Goal: Task Accomplishment & Management: Use online tool/utility

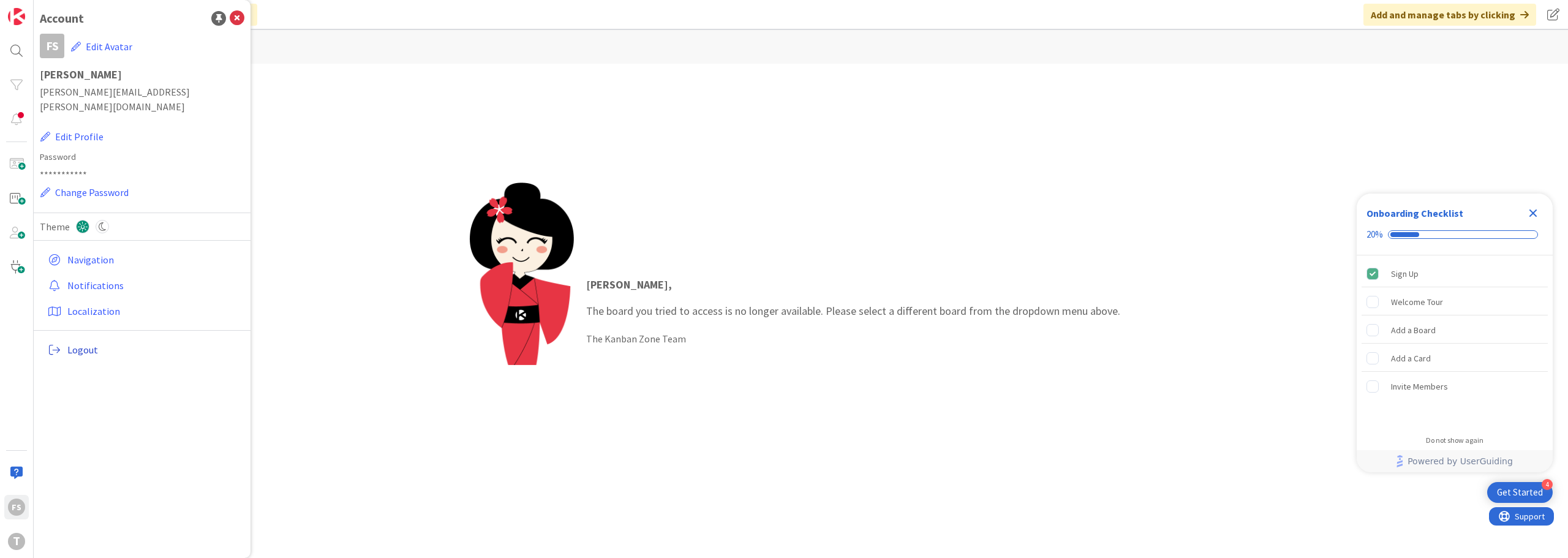
click at [91, 342] on span "Logout" at bounding box center [153, 350] width 172 height 15
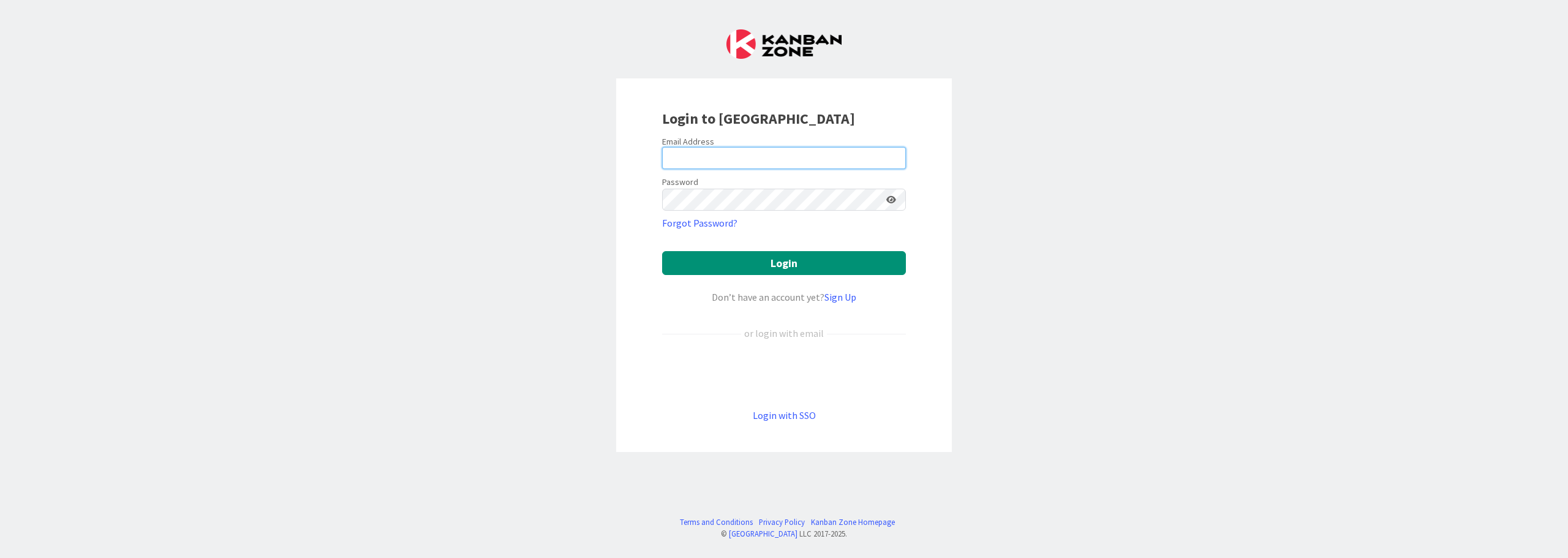
click at [706, 153] on input "email" at bounding box center [784, 158] width 244 height 22
type input "Flavio.S.Santos@timestamp.pt"
click at [890, 199] on icon at bounding box center [890, 200] width 10 height 9
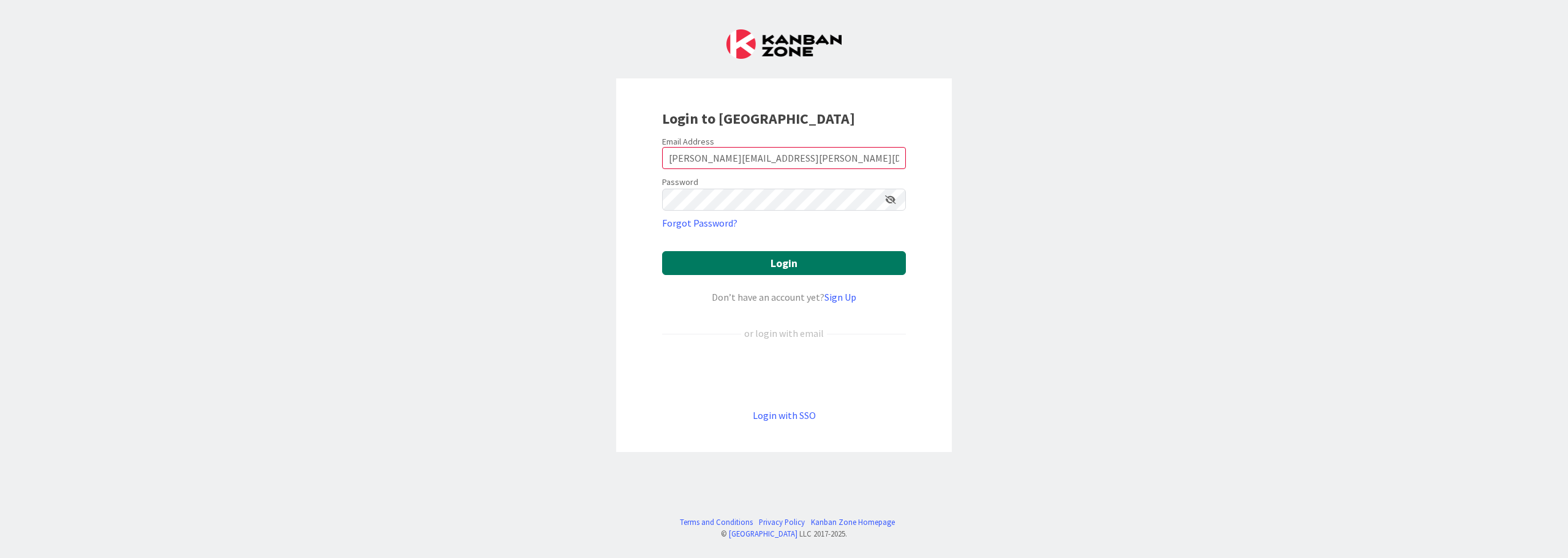
click at [822, 264] on button "Login" at bounding box center [784, 263] width 244 height 24
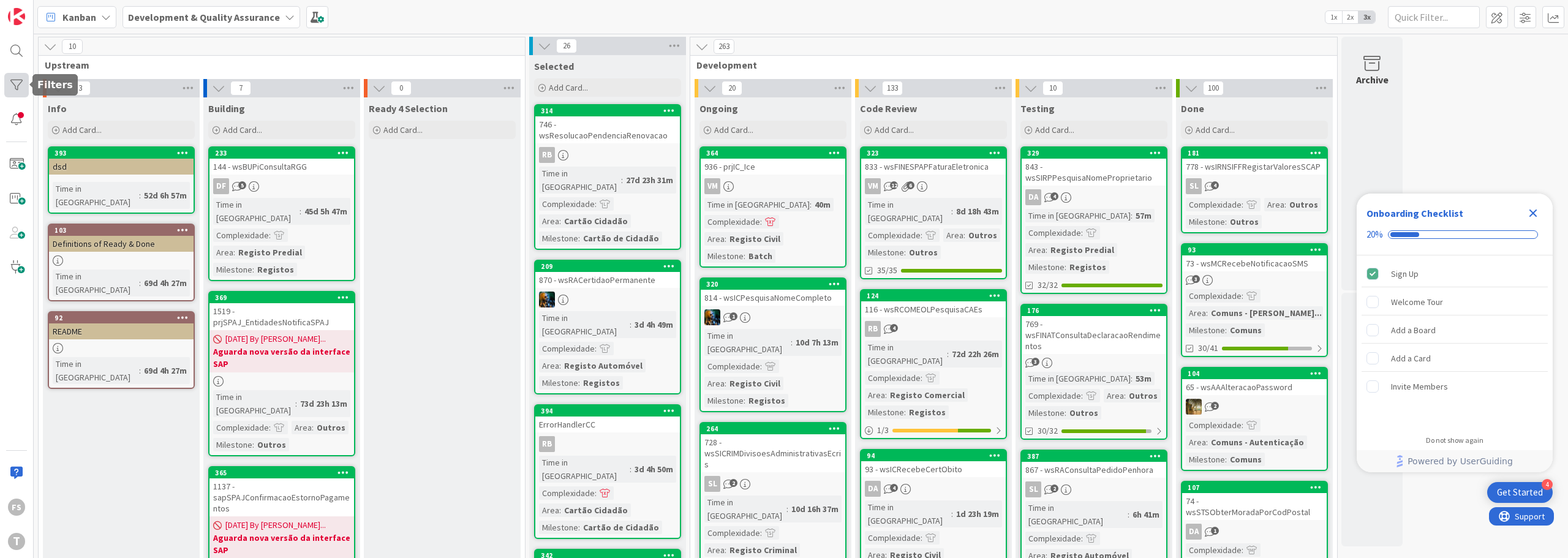
click at [16, 79] on div at bounding box center [16, 84] width 24 height 24
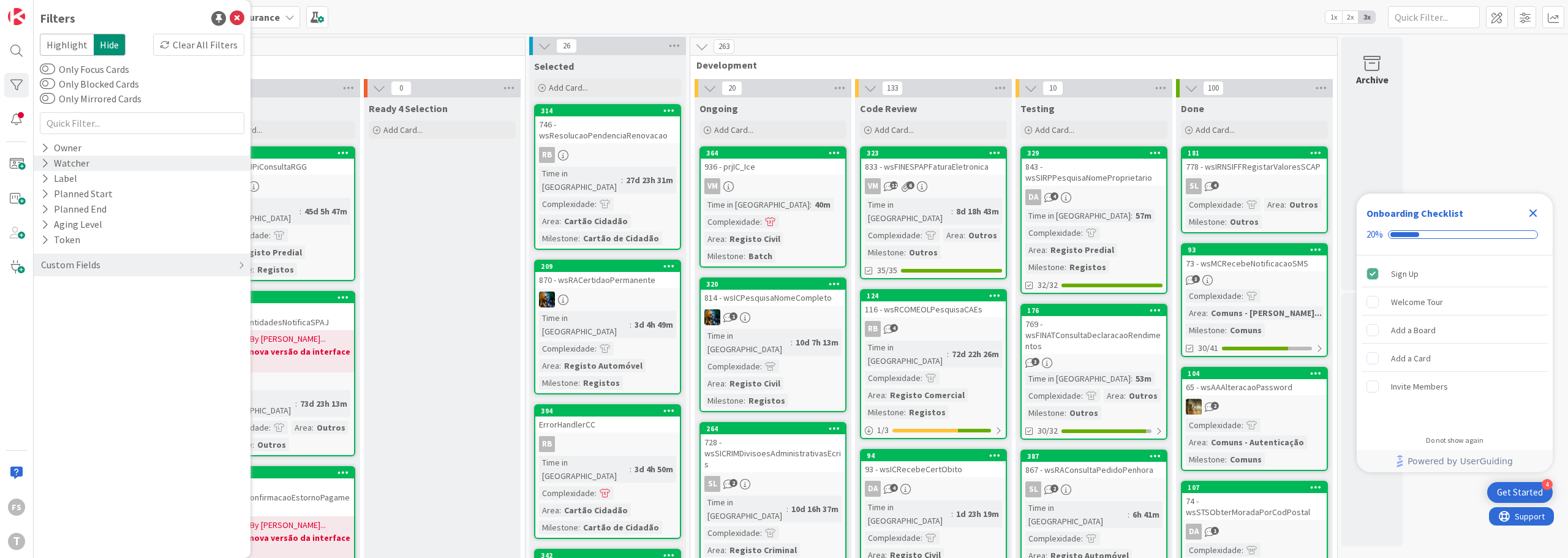
click at [59, 163] on div "Watcher" at bounding box center [65, 163] width 51 height 16
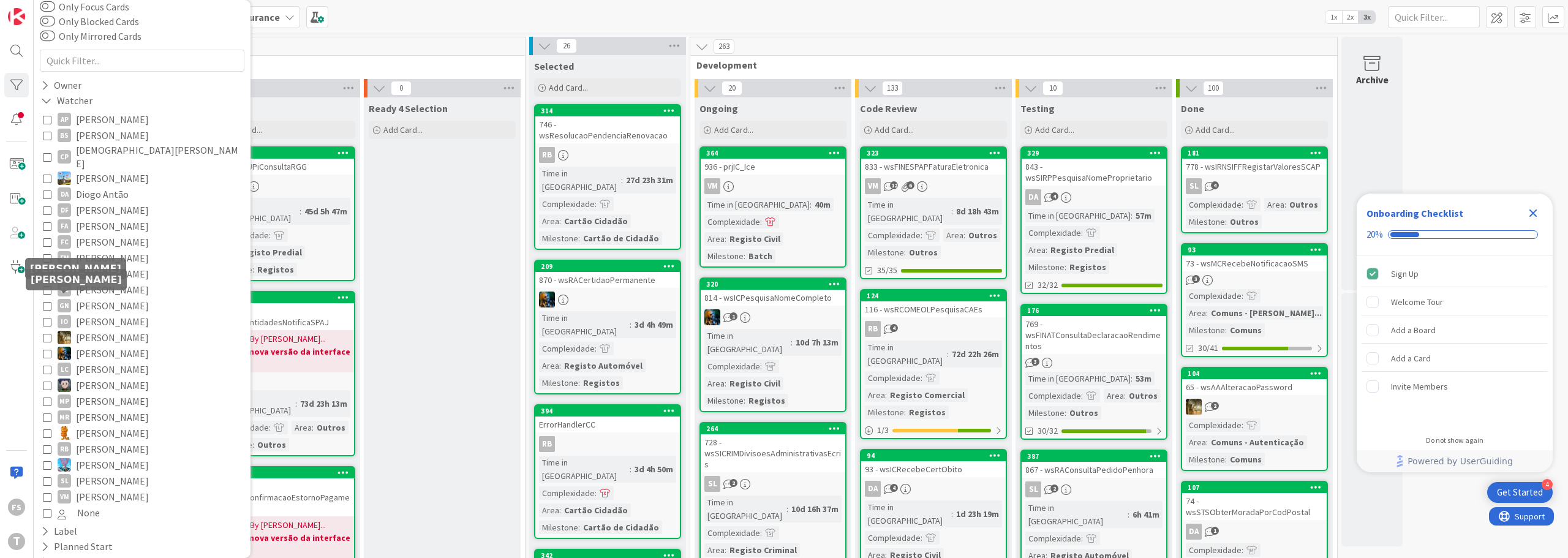
scroll to position [122, 0]
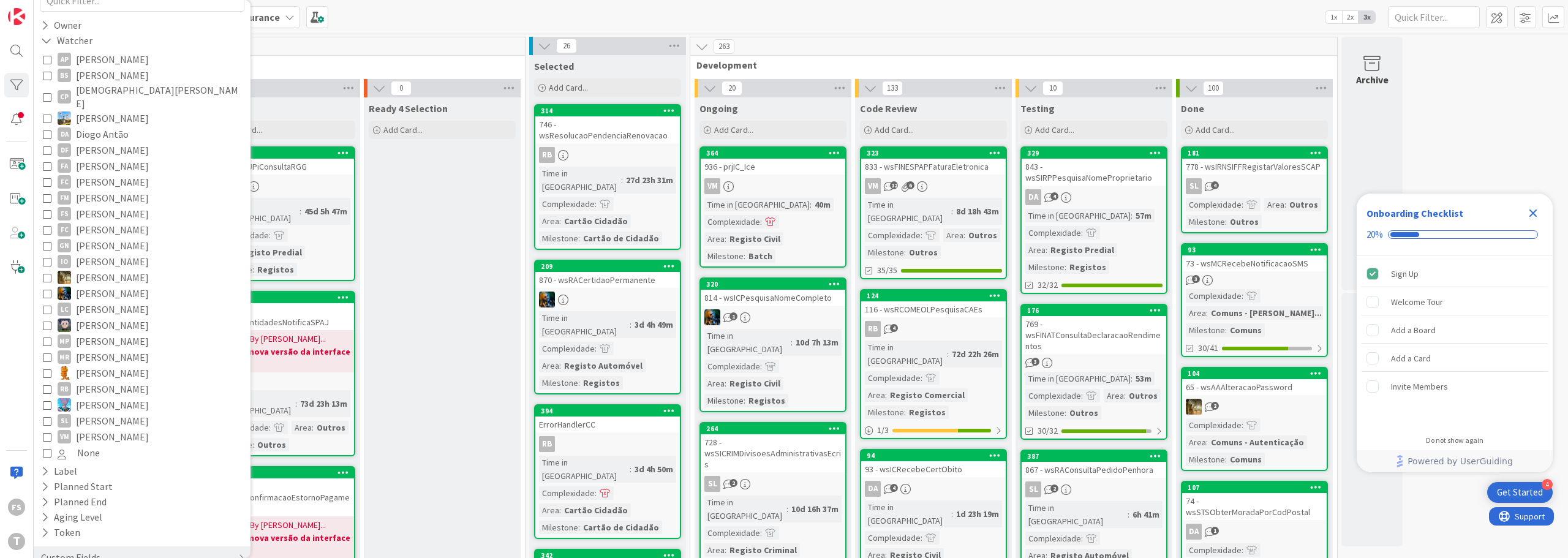
click at [50, 210] on icon at bounding box center [47, 214] width 9 height 9
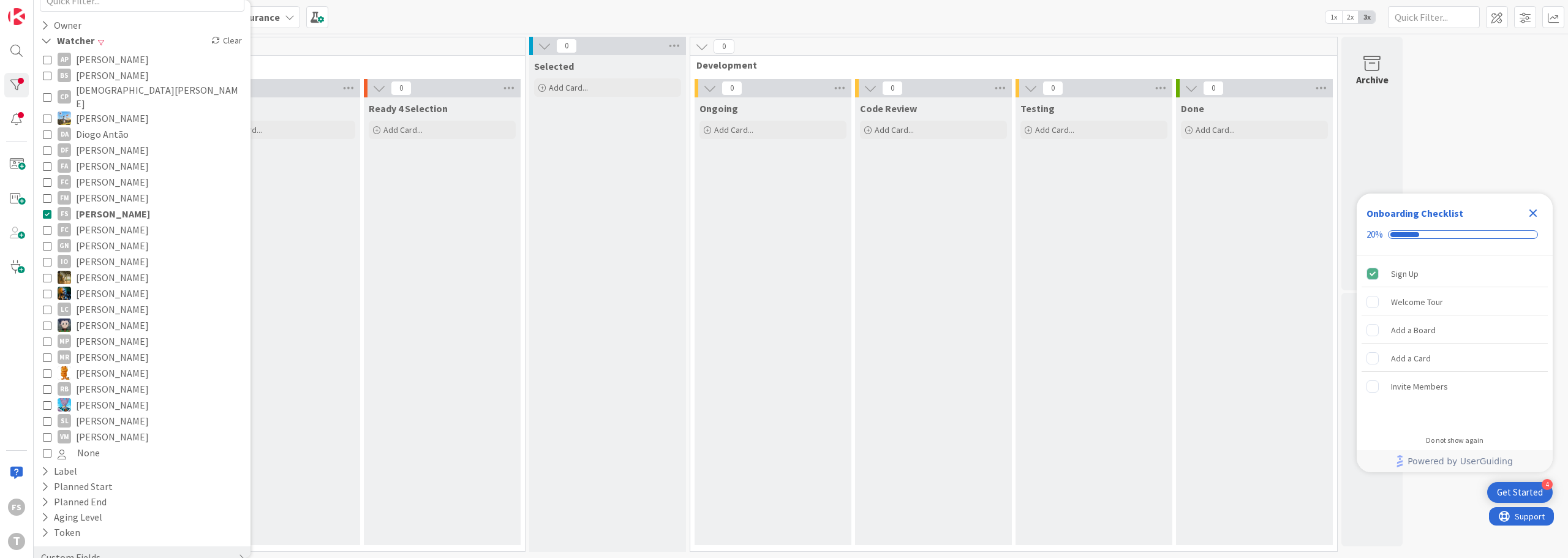
click at [665, 168] on div "Selected Add Card..." at bounding box center [607, 303] width 157 height 497
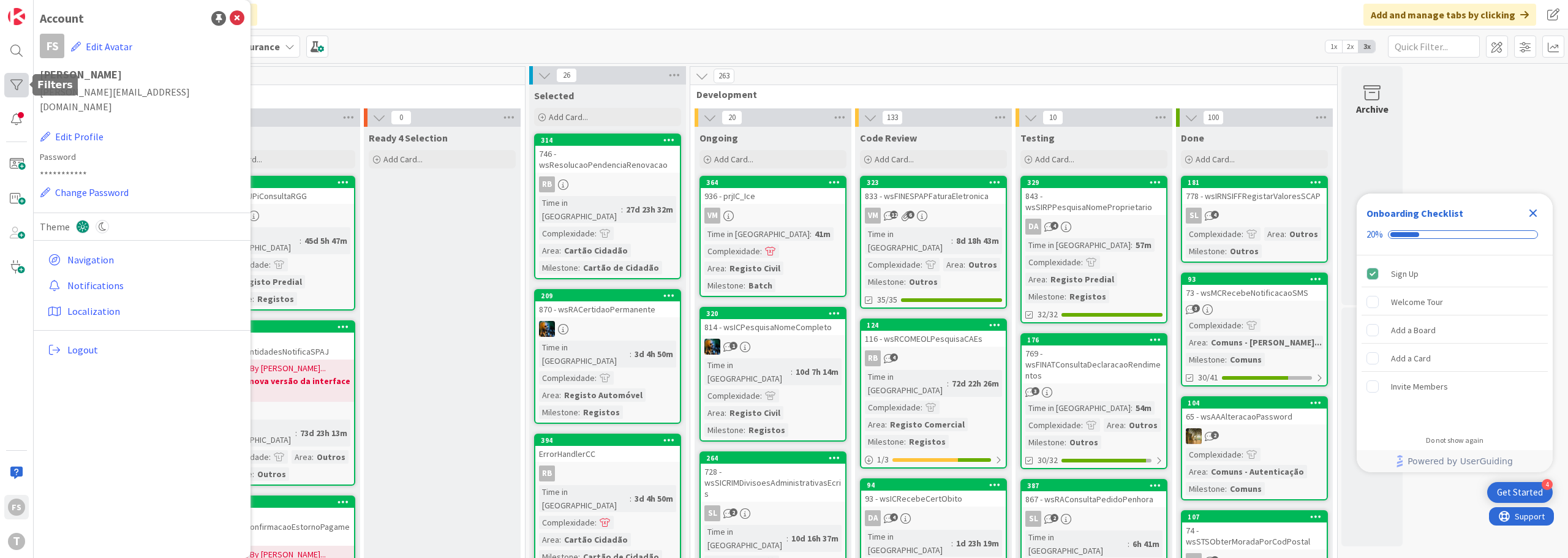
click at [19, 89] on div at bounding box center [16, 84] width 24 height 24
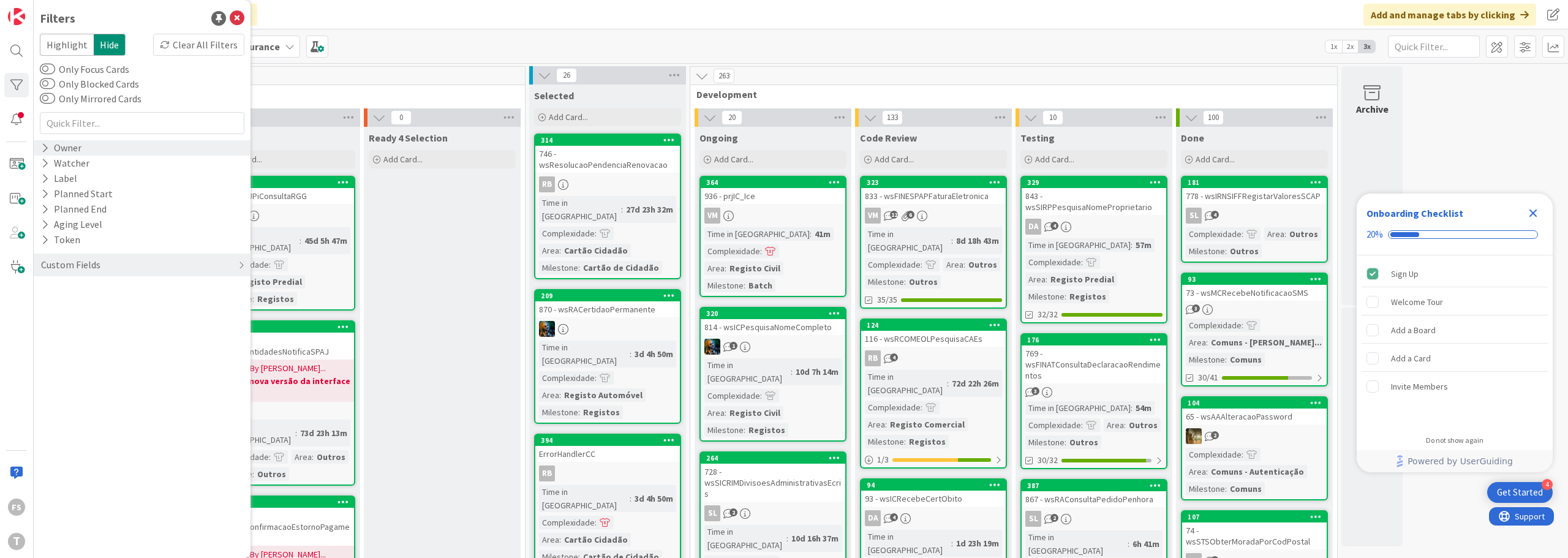
click at [45, 147] on icon at bounding box center [44, 148] width 8 height 10
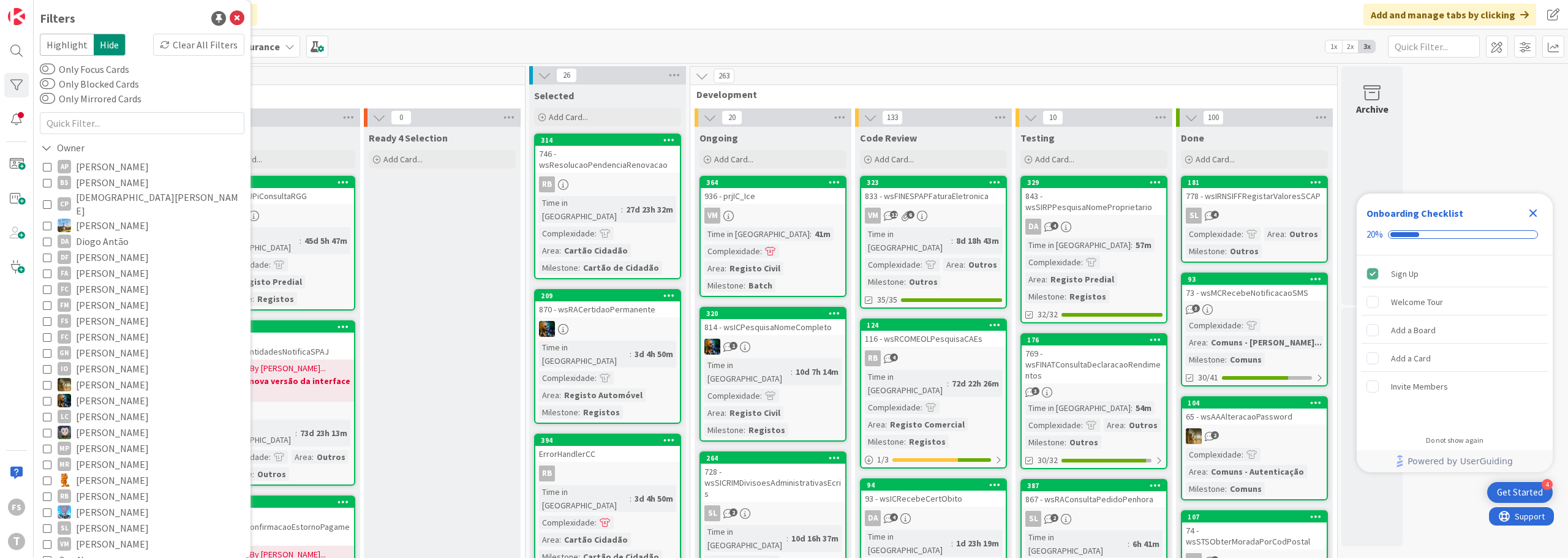
click at [44, 316] on icon at bounding box center [47, 321] width 9 height 9
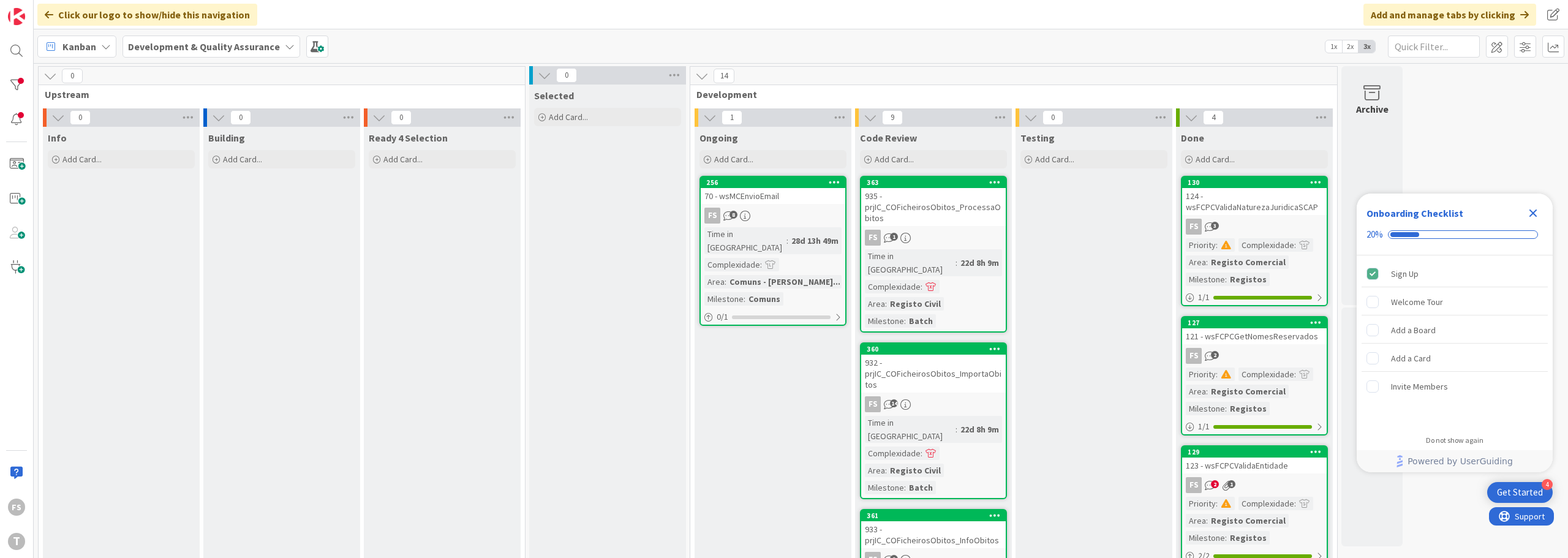
click at [763, 199] on div "70 - wsMCEnvioEmail" at bounding box center [773, 196] width 144 height 16
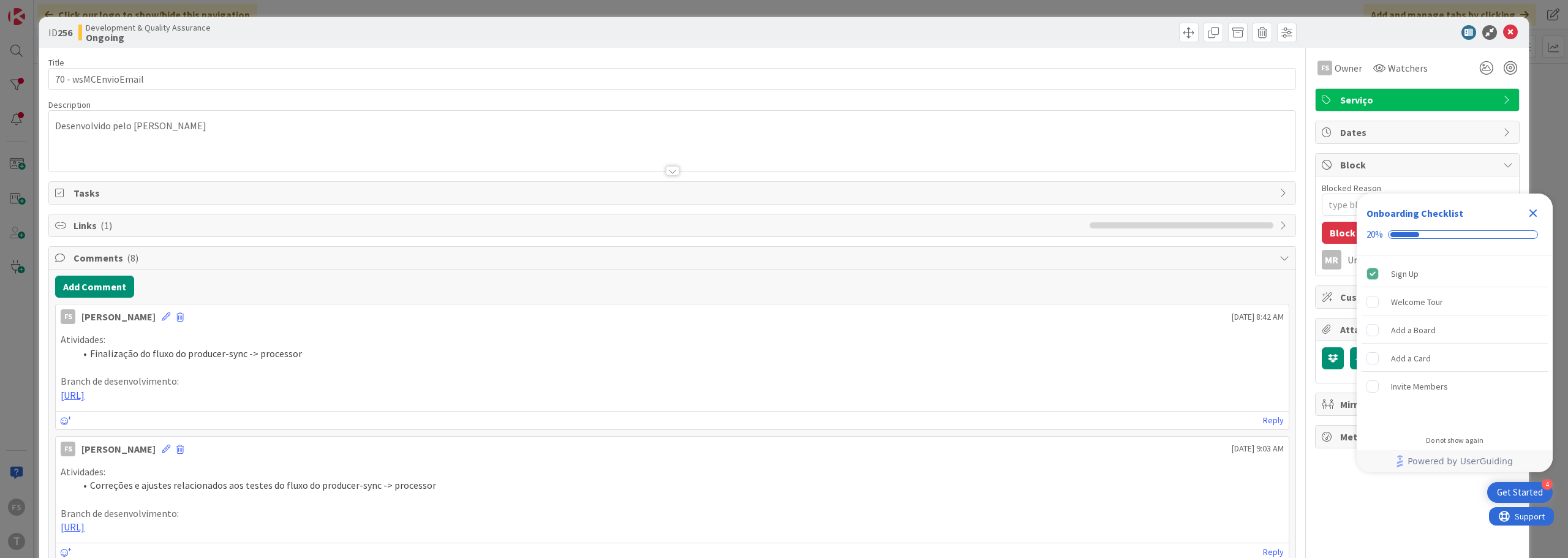
type textarea "x"
drag, startPoint x: 639, startPoint y: 398, endPoint x: 59, endPoint y: 341, distance: 582.8
click at [59, 341] on div "Atividades: Finalização do fluxo do producer-sync -> processor Branch de desenv…" at bounding box center [672, 367] width 1232 height 79
copy div "Atividades: Finalização do fluxo do producer-sync -> processor Branch de desenv…"
click at [113, 286] on button "Add Comment" at bounding box center [94, 287] width 79 height 22
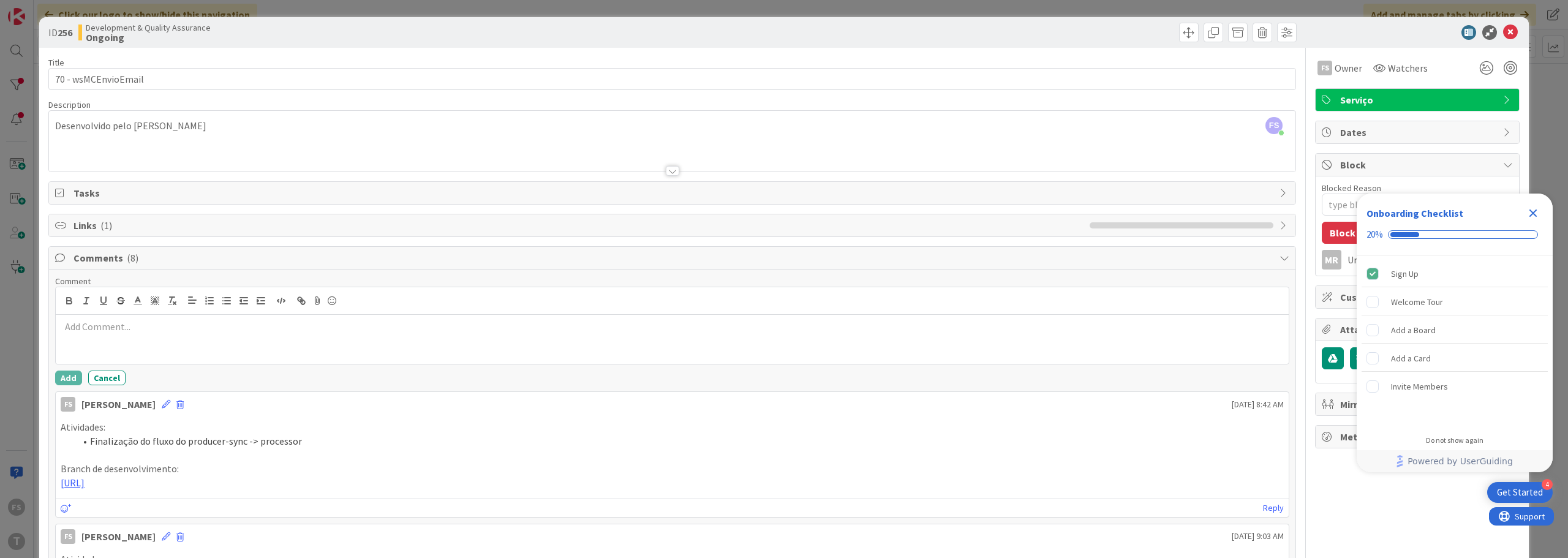
click at [137, 335] on div at bounding box center [672, 339] width 1232 height 49
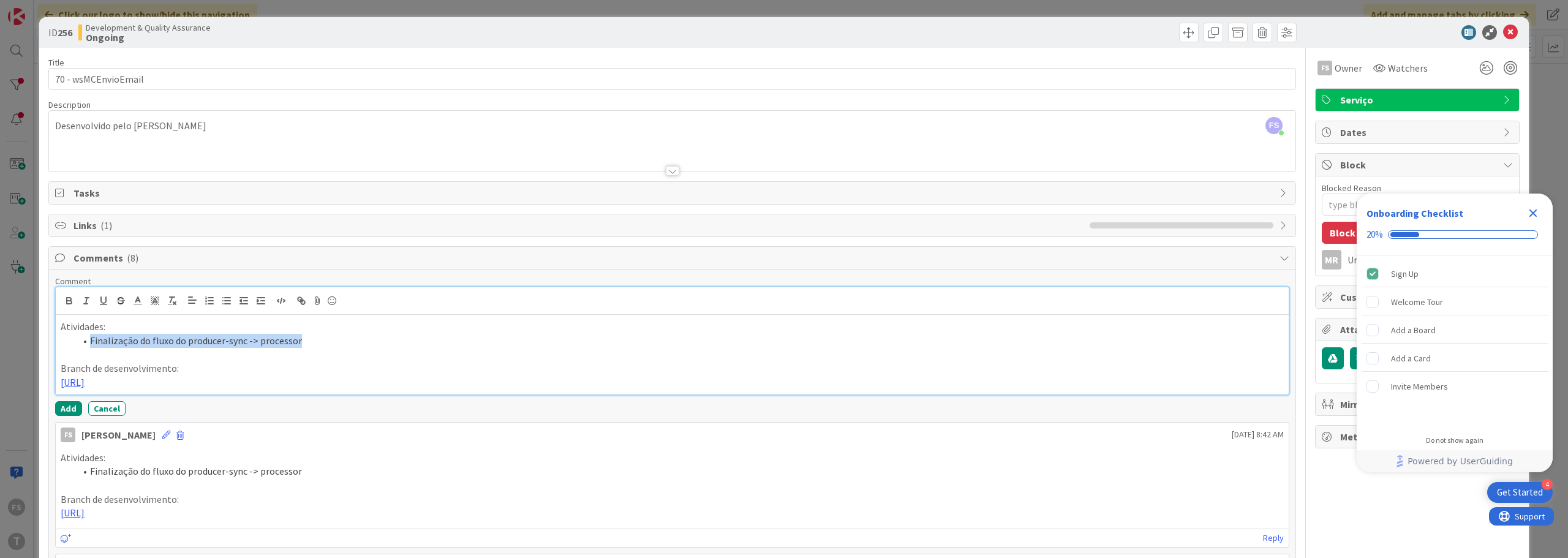
drag, startPoint x: 301, startPoint y: 342, endPoint x: 158, endPoint y: 333, distance: 143.3
click at [158, 333] on div "Atividades: Finalização do fluxo do producer-sync -> processor Branch de desenv…" at bounding box center [672, 354] width 1232 height 79
click at [203, 336] on li "Finalização do fluxo do producer-sync -> processor" at bounding box center [679, 341] width 1208 height 14
drag, startPoint x: 224, startPoint y: 342, endPoint x: 236, endPoint y: 342, distance: 12.0
click at [241, 342] on li "Finalização do fluxo do producer-sync -> processor" at bounding box center [679, 341] width 1208 height 14
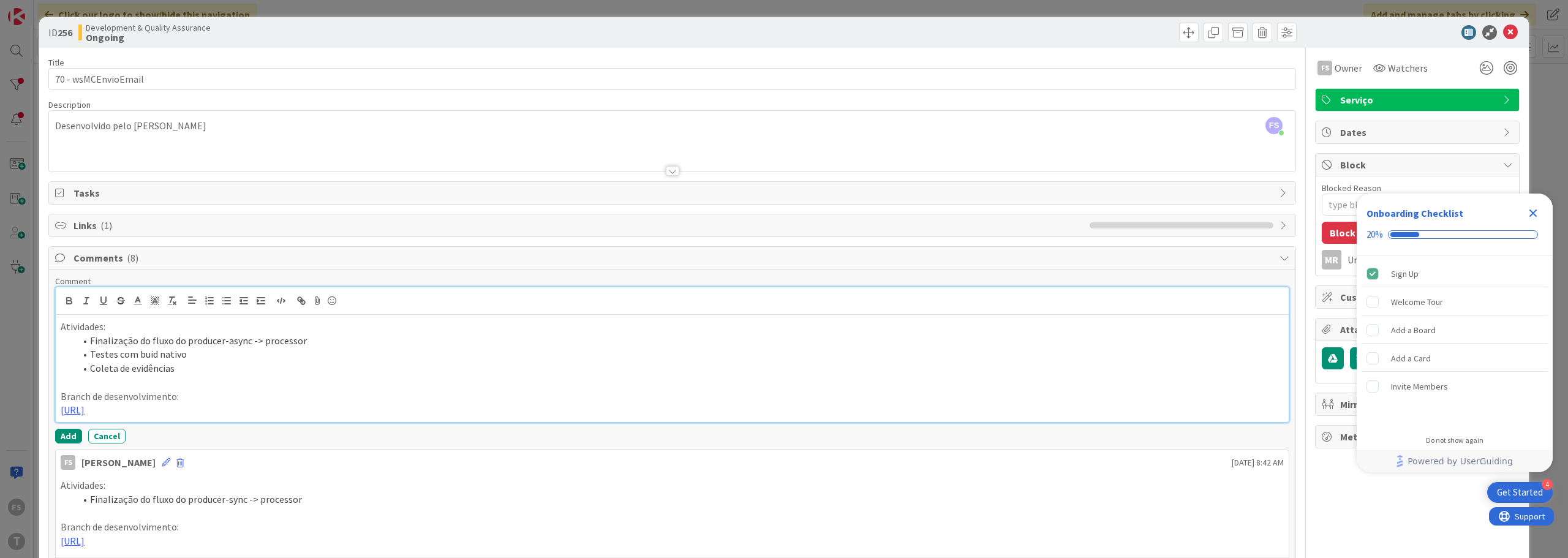
click at [247, 350] on li "Testes com buid nativo" at bounding box center [679, 354] width 1208 height 14
click at [233, 376] on p at bounding box center [672, 382] width 1223 height 14
click at [227, 393] on p "Branch de desenvolvimento:" at bounding box center [672, 396] width 1223 height 14
click at [653, 411] on p "[URL]" at bounding box center [672, 410] width 1223 height 14
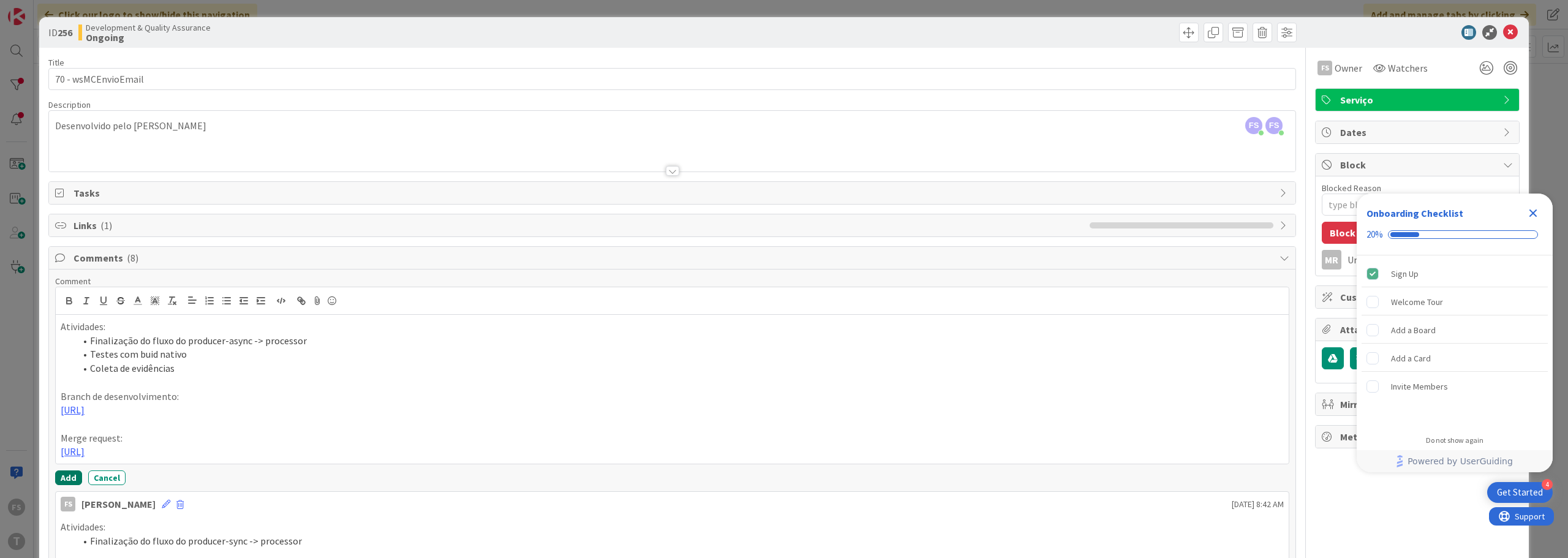
click at [67, 476] on button "Add" at bounding box center [68, 478] width 27 height 15
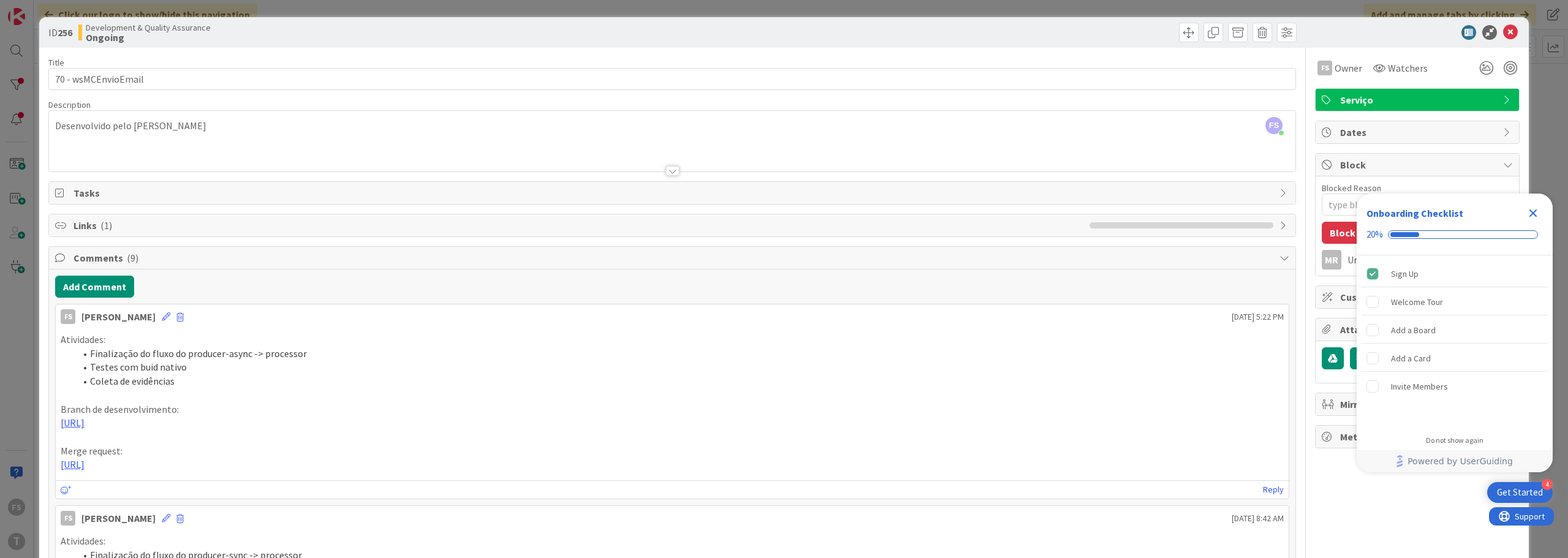
click at [521, 468] on p "[URL]" at bounding box center [672, 465] width 1223 height 14
click at [1506, 29] on icon at bounding box center [1510, 33] width 15 height 15
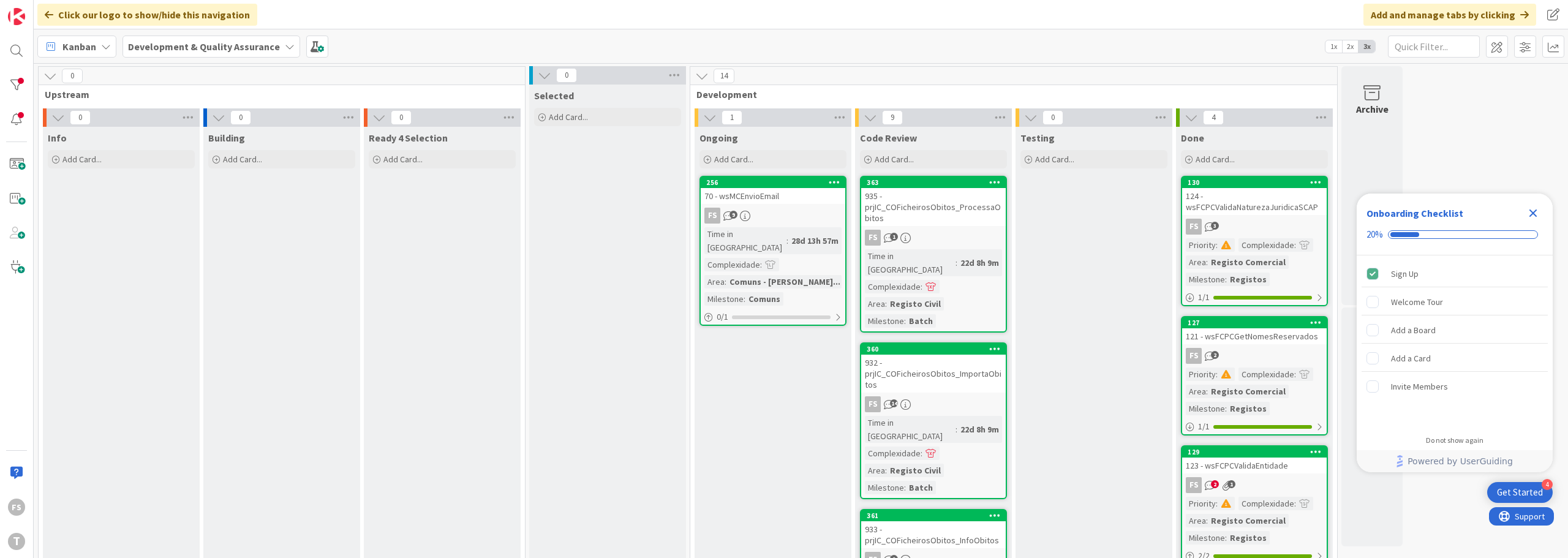
click at [1537, 210] on icon "Close Checklist" at bounding box center [1533, 213] width 15 height 15
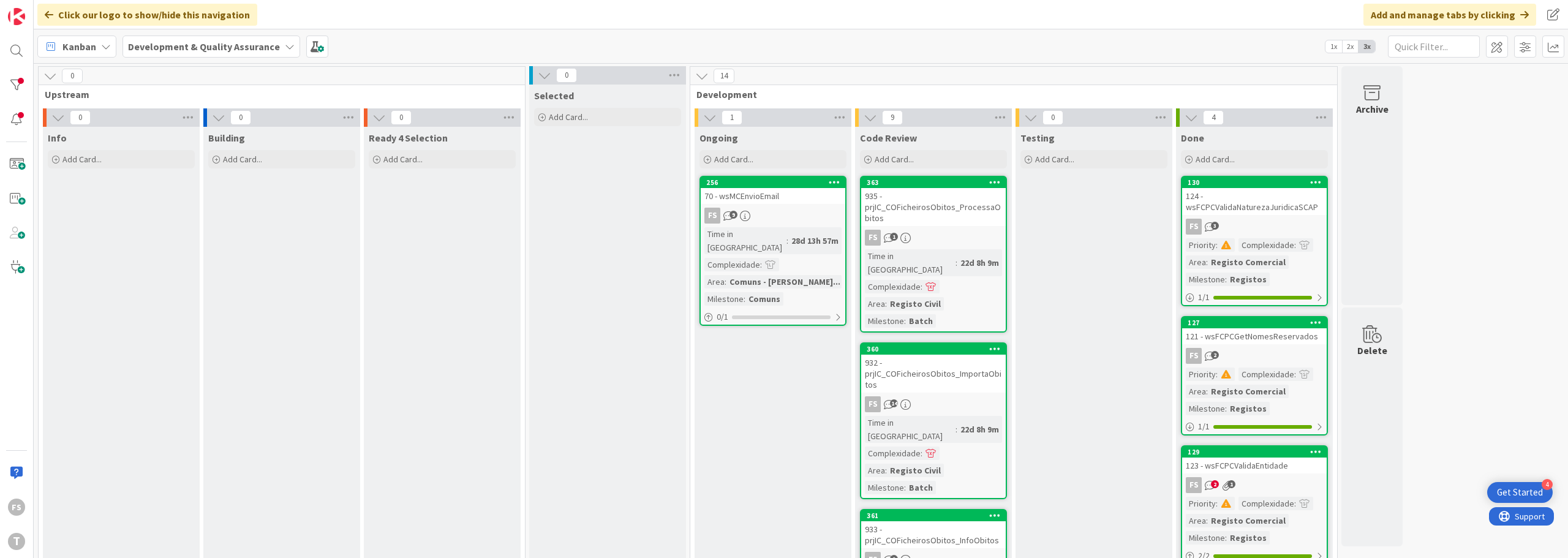
click at [1238, 341] on div "121 - wsFCPCGetNomesReservados" at bounding box center [1254, 336] width 144 height 16
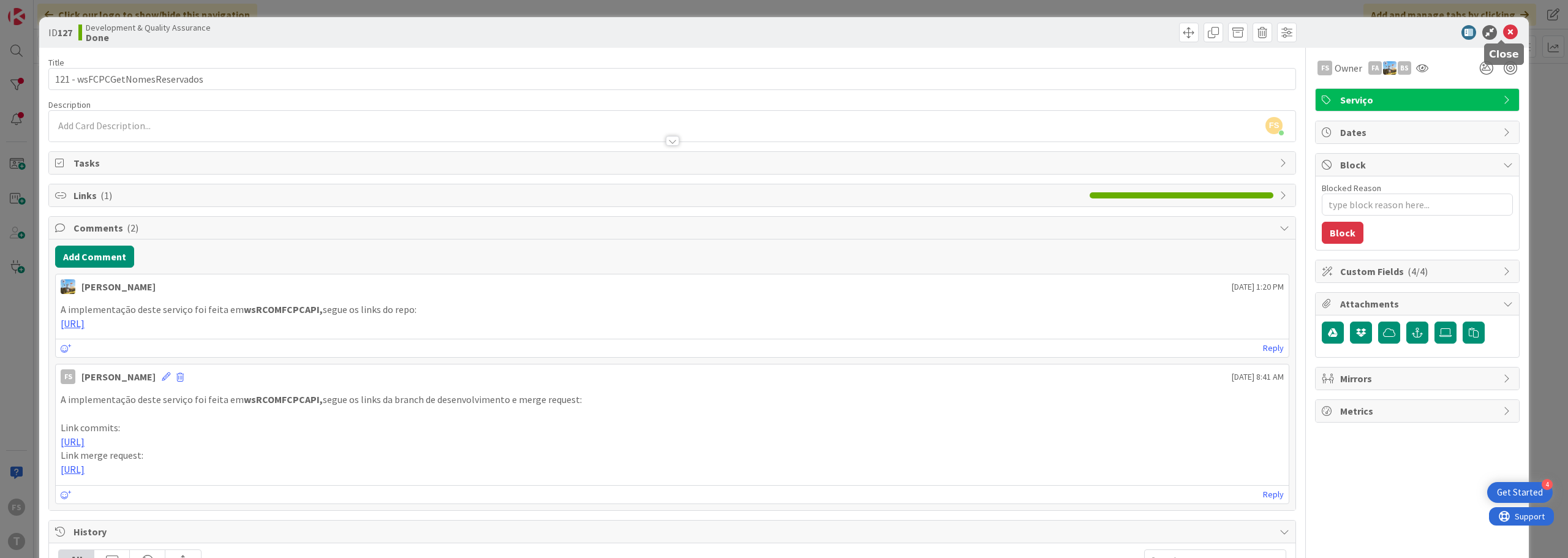
click at [1503, 30] on icon at bounding box center [1510, 33] width 15 height 15
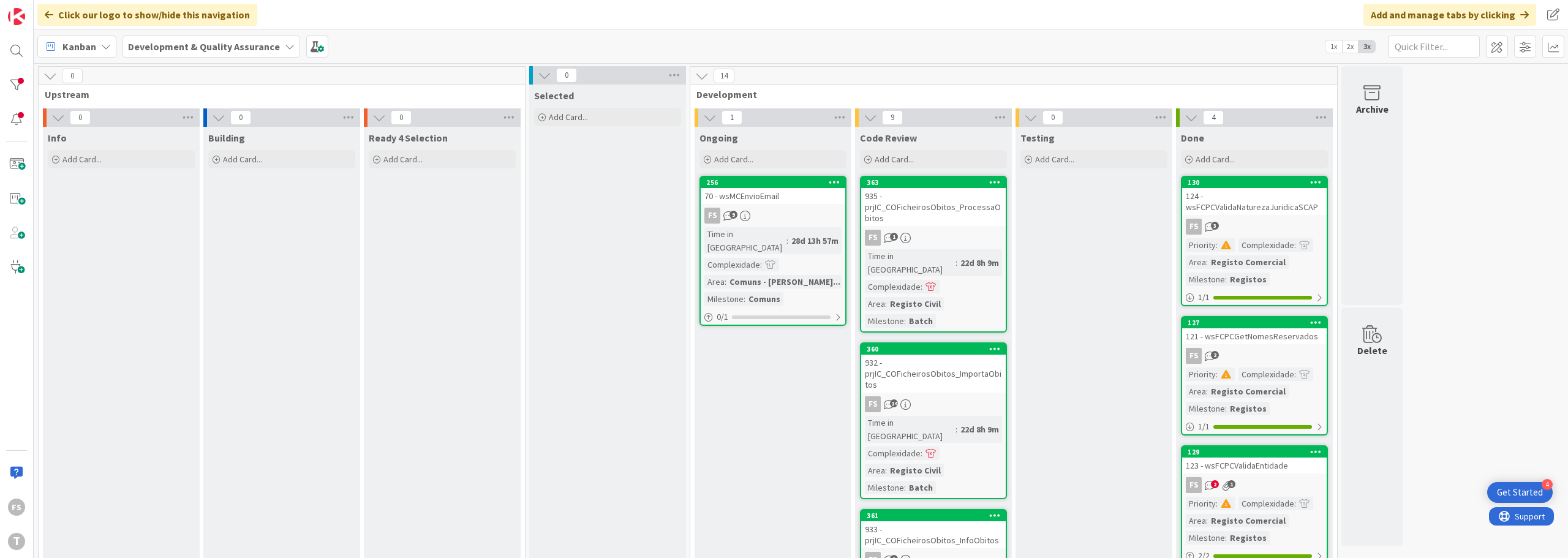
click at [758, 196] on div "70 - wsMCEnvioEmail" at bounding box center [773, 196] width 144 height 16
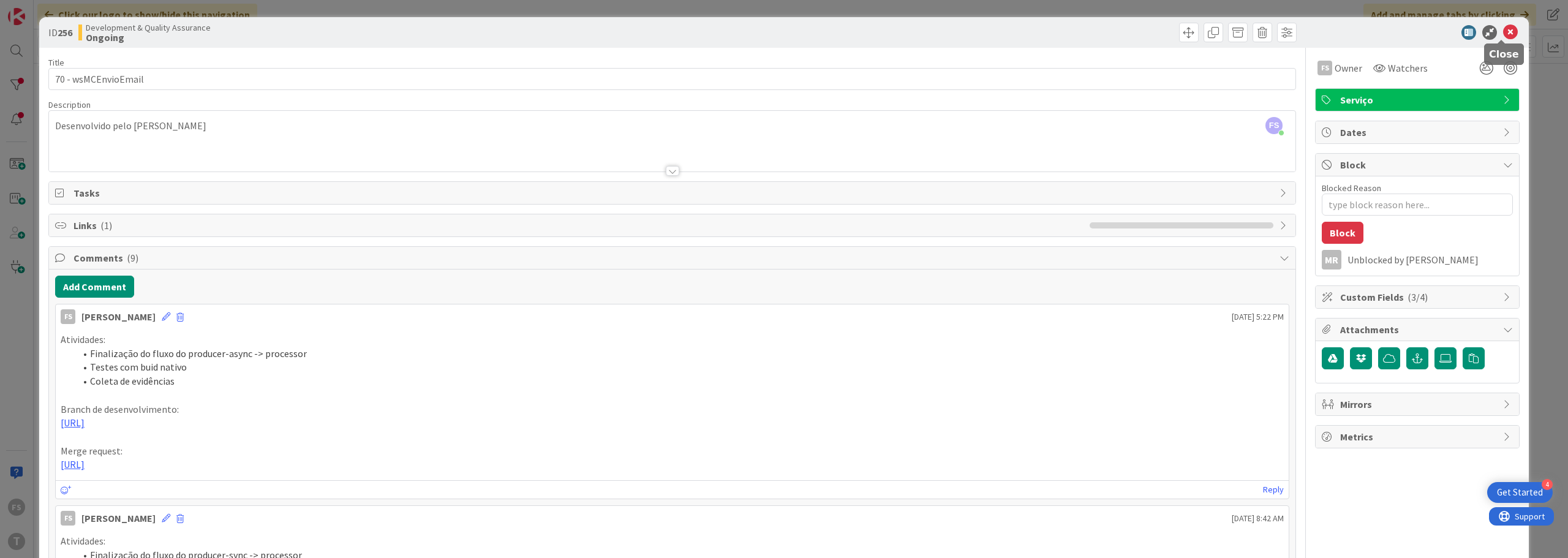
click at [1503, 30] on icon at bounding box center [1510, 33] width 15 height 15
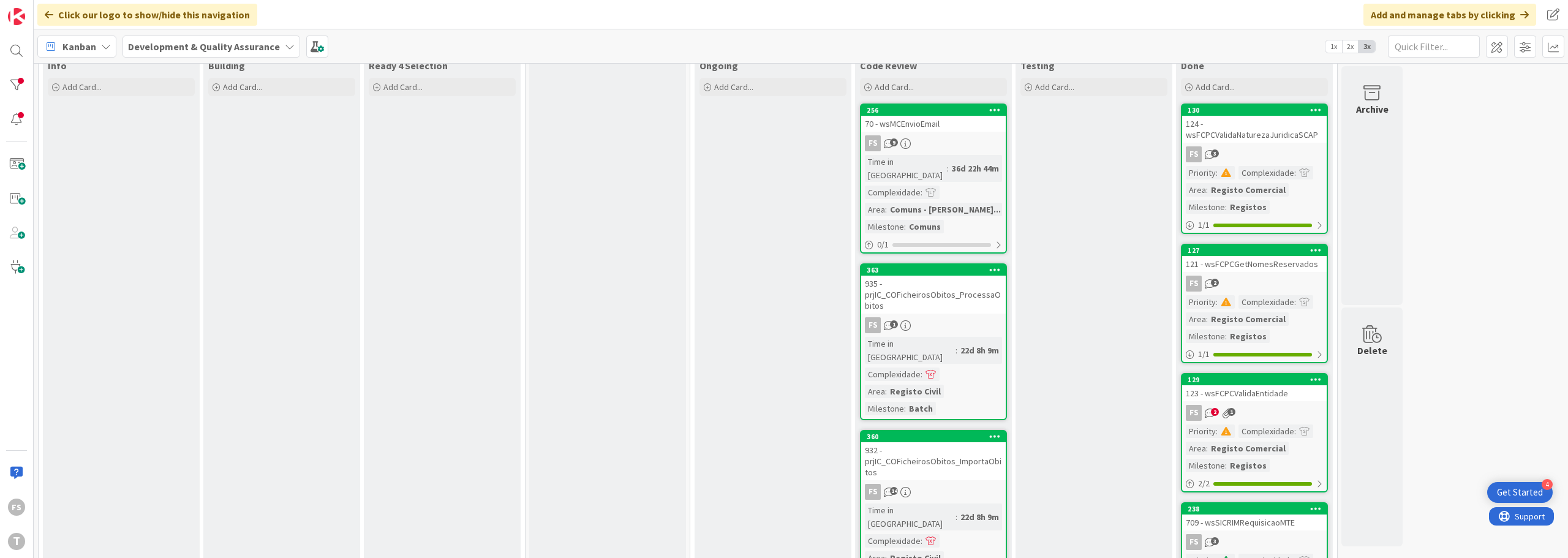
scroll to position [62, 0]
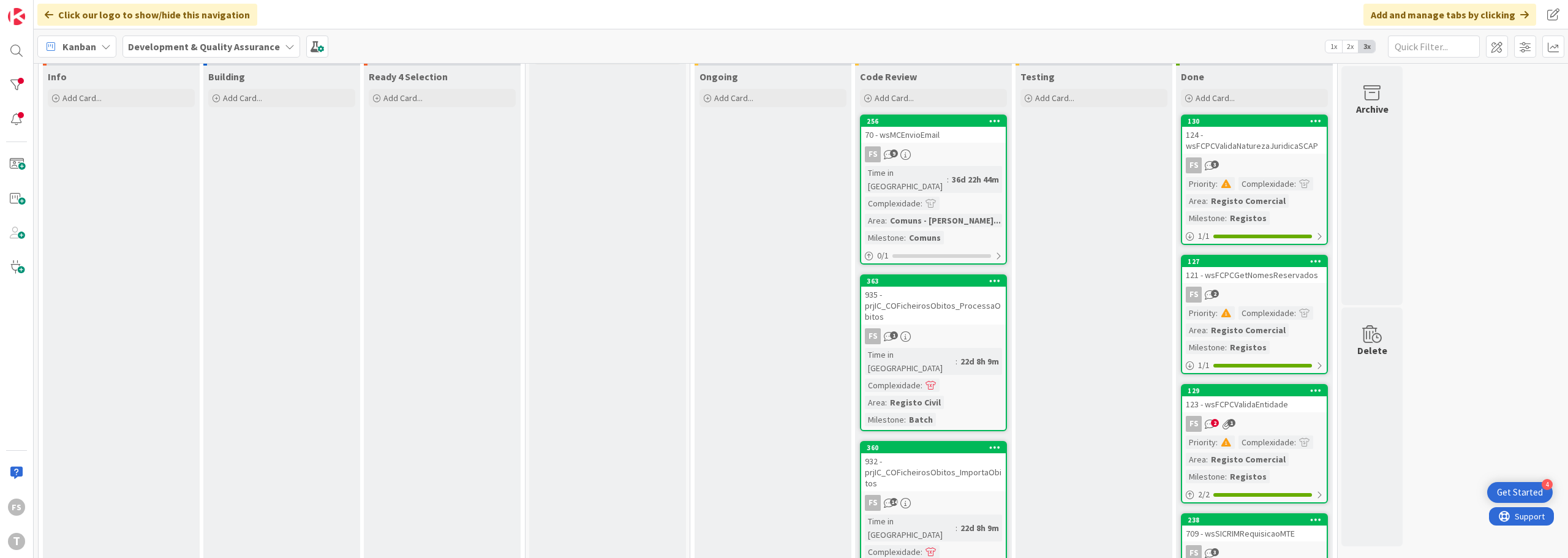
click at [1209, 427] on icon "2" at bounding box center [1210, 425] width 10 height 10
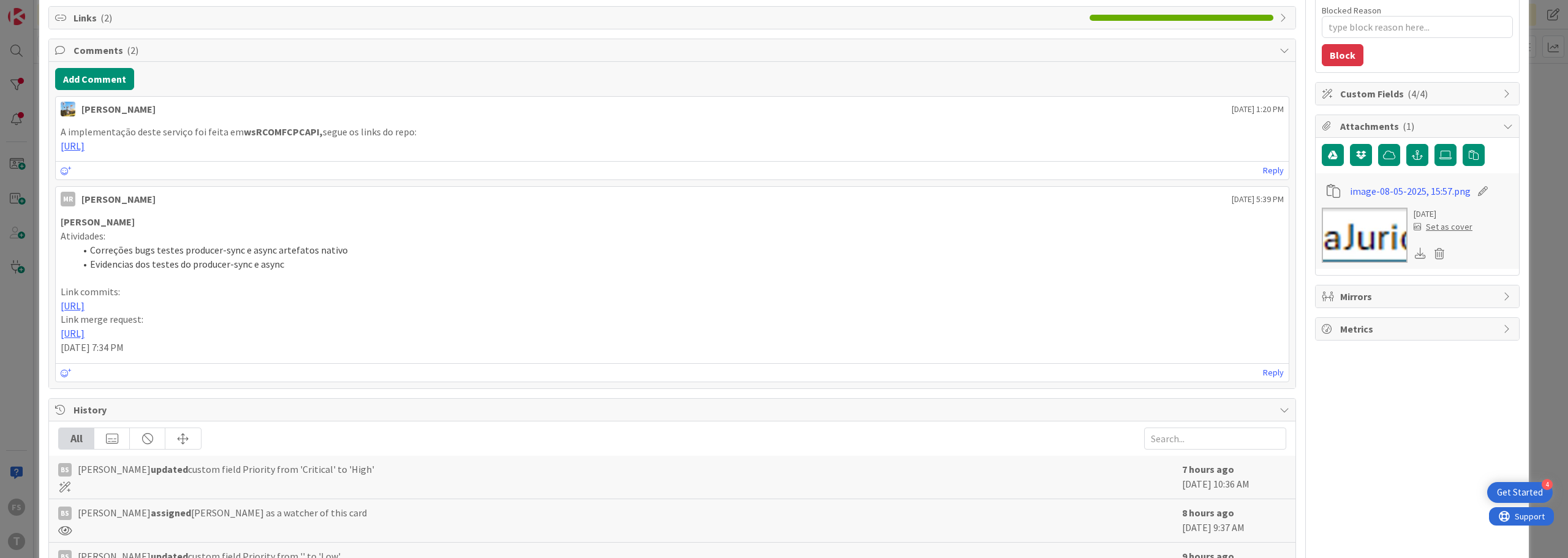
scroll to position [184, 0]
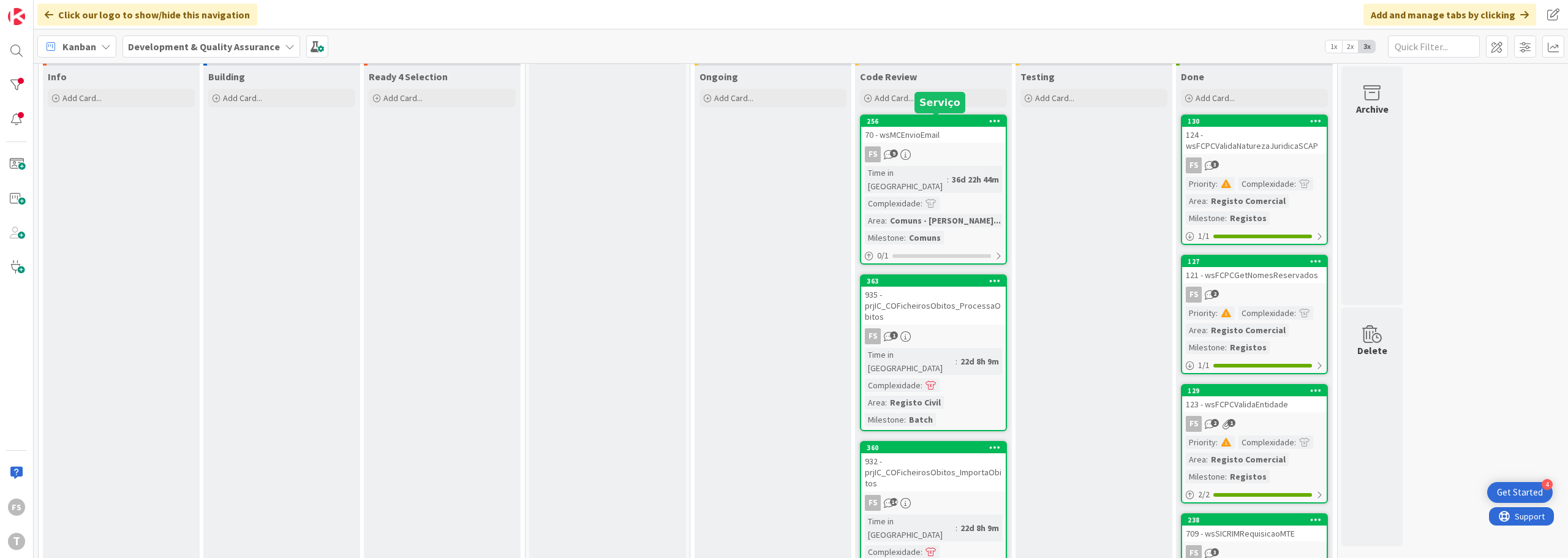
click at [917, 125] on div "256" at bounding box center [936, 122] width 139 height 9
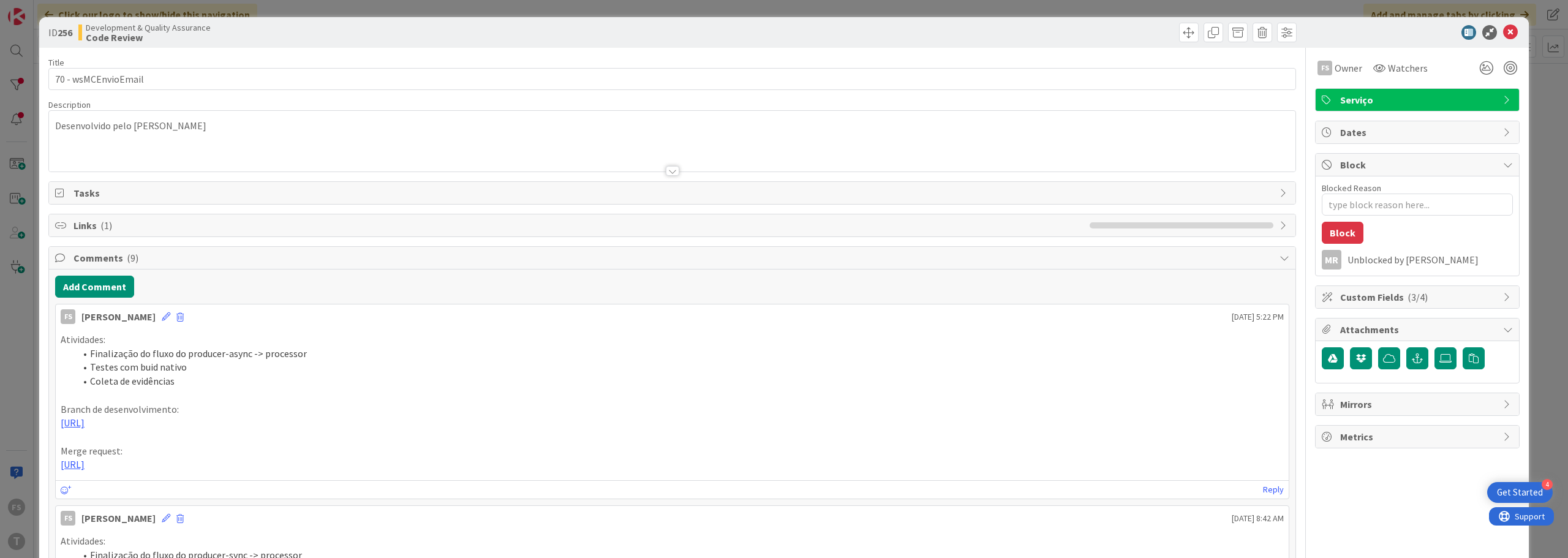
type textarea "x"
click at [161, 317] on icon at bounding box center [166, 317] width 9 height 9
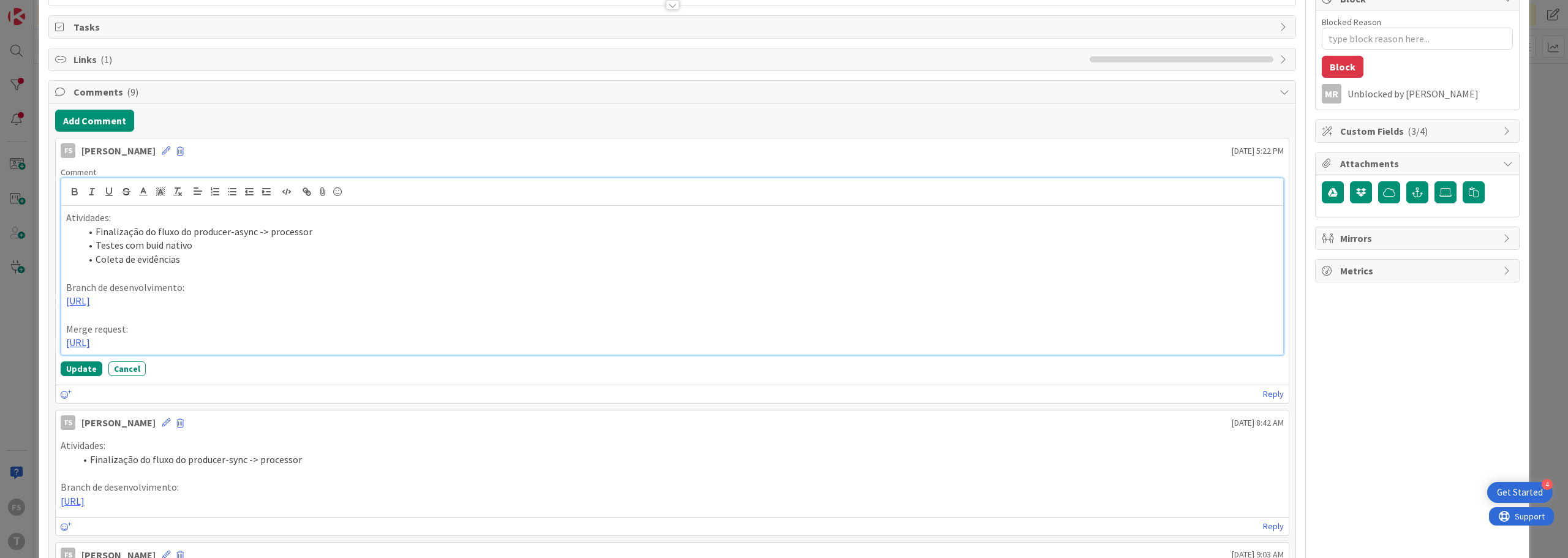
scroll to position [184, 0]
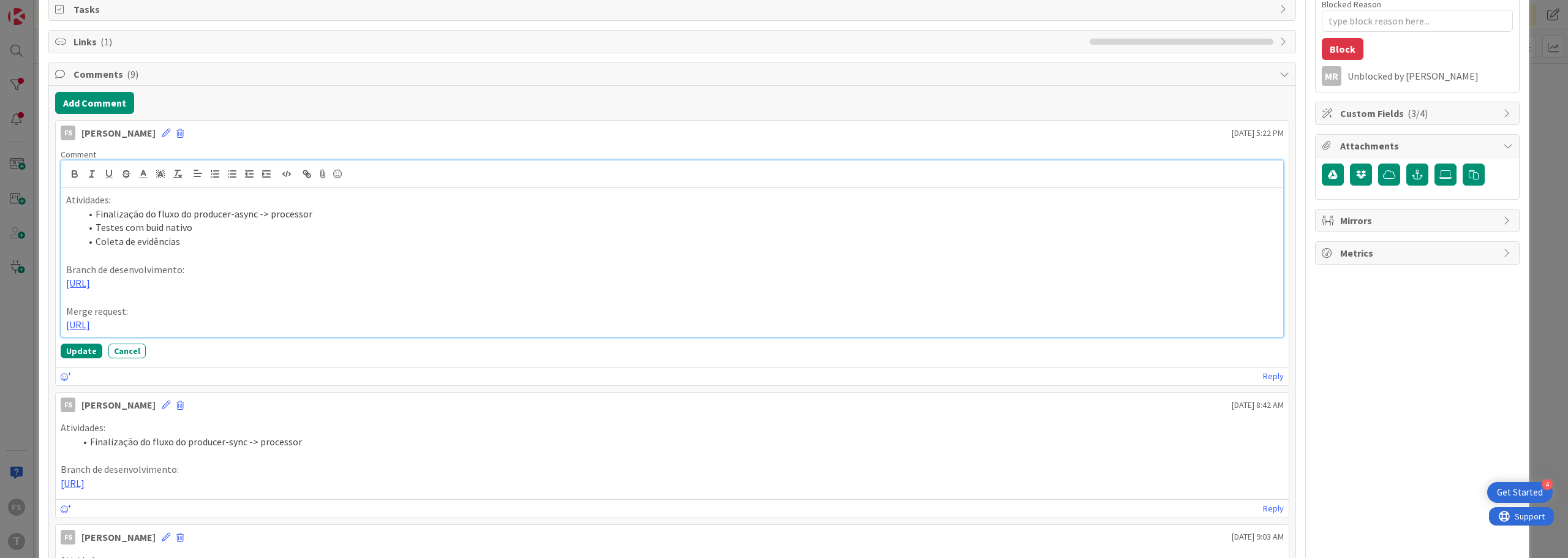
click at [589, 325] on p "[URL]" at bounding box center [672, 325] width 1212 height 14
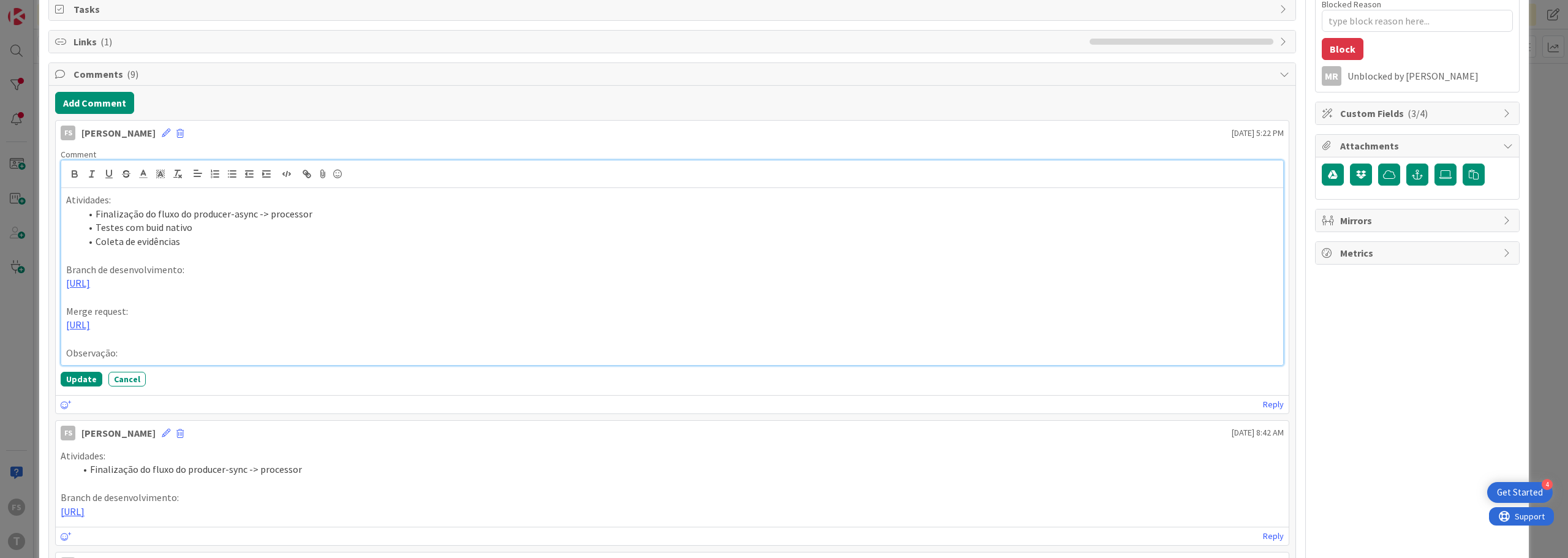
click at [166, 352] on p "Observação:" at bounding box center [672, 353] width 1212 height 14
click at [97, 355] on p "Observação: Não consegui resolver o problema das images" at bounding box center [672, 353] width 1212 height 14
click at [87, 350] on p "Observação: Não consegui resolver o problema das images" at bounding box center [672, 353] width 1212 height 14
click at [70, 175] on icon "button" at bounding box center [74, 173] width 11 height 11
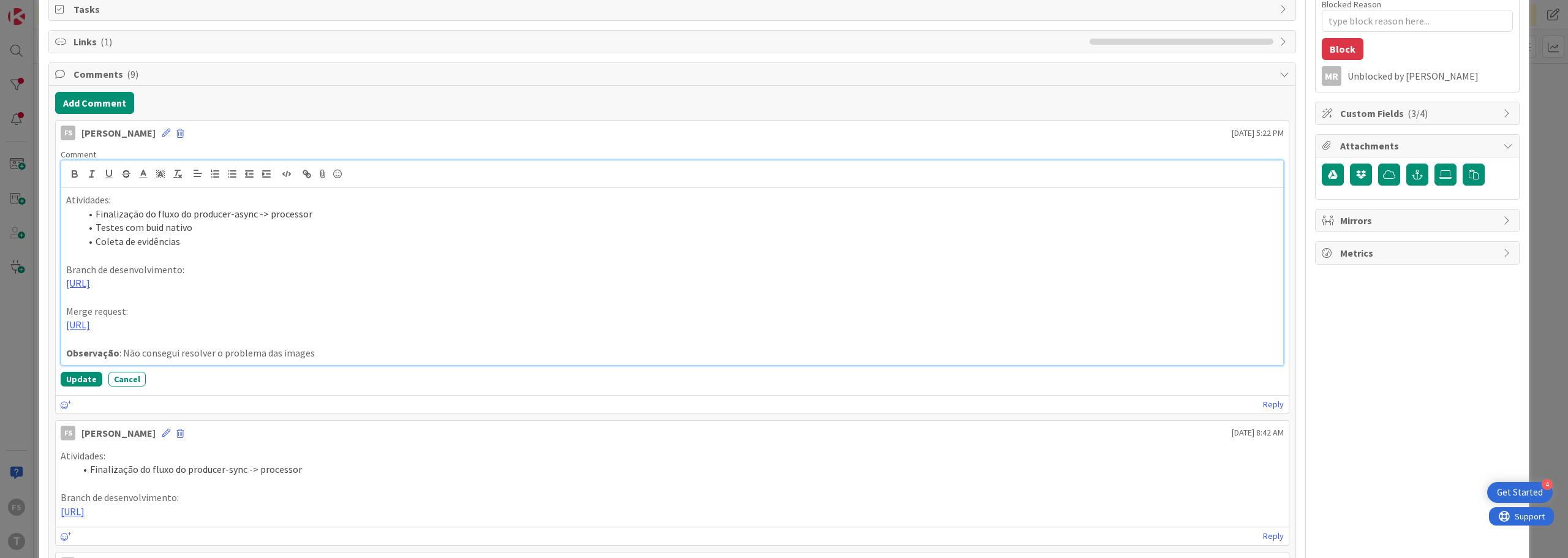
click at [202, 351] on p "Observação : Não consegui resolver o problema das images" at bounding box center [672, 353] width 1212 height 14
click at [323, 350] on p "Observação : Não consegui resolver o problema das images" at bounding box center [672, 353] width 1212 height 14
drag, startPoint x: 122, startPoint y: 352, endPoint x: 334, endPoint y: 353, distance: 212.0
click at [334, 353] on p "Observação : Não consegui resolver o problema das images" at bounding box center [672, 353] width 1212 height 14
click at [242, 352] on p "Observação : As evidências no readme.md por algum motivo aparecem quebradas no …" at bounding box center [672, 353] width 1212 height 14
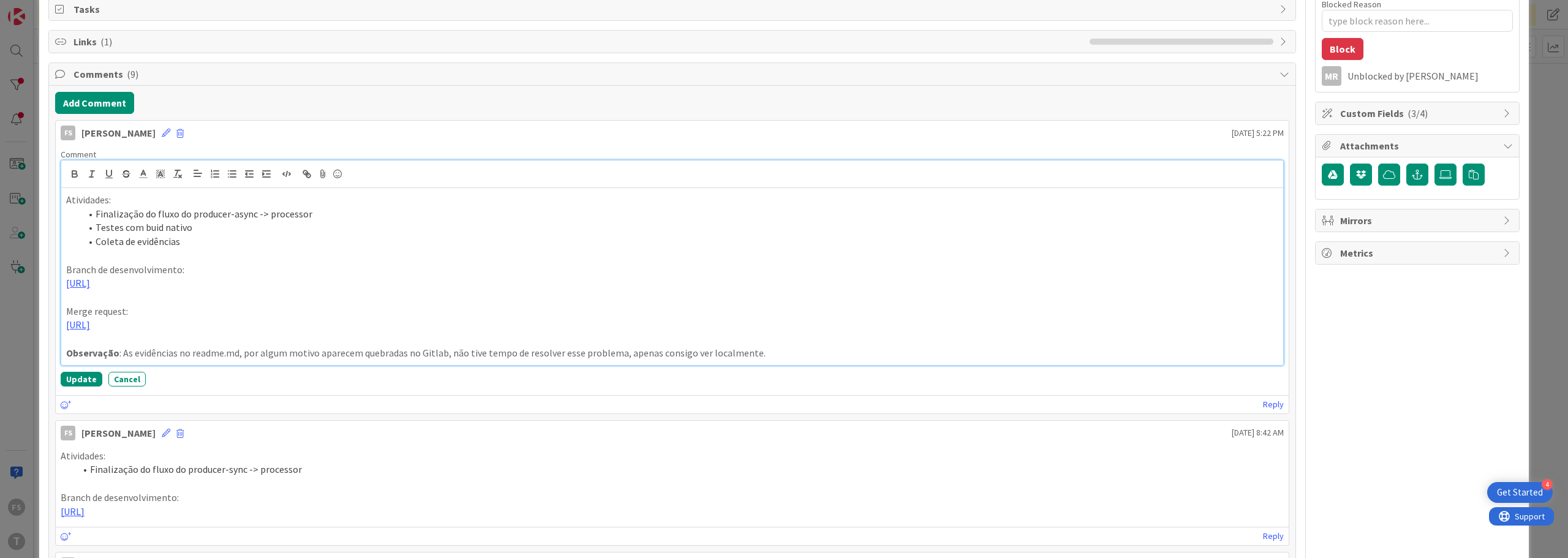
click at [770, 352] on p "Observação : As evidências no readme.md, por algum motivo aparecem quebradas no…" at bounding box center [672, 353] width 1212 height 14
click at [79, 377] on button "Update" at bounding box center [81, 379] width 41 height 15
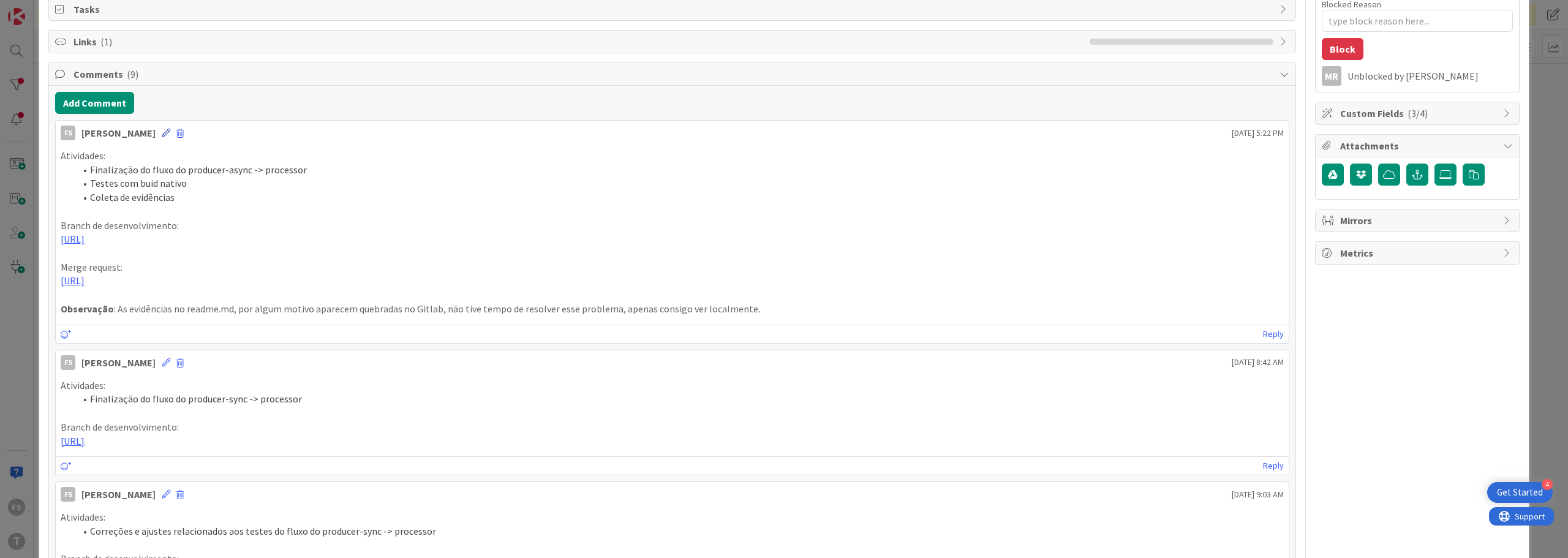
click at [161, 133] on icon at bounding box center [166, 133] width 9 height 9
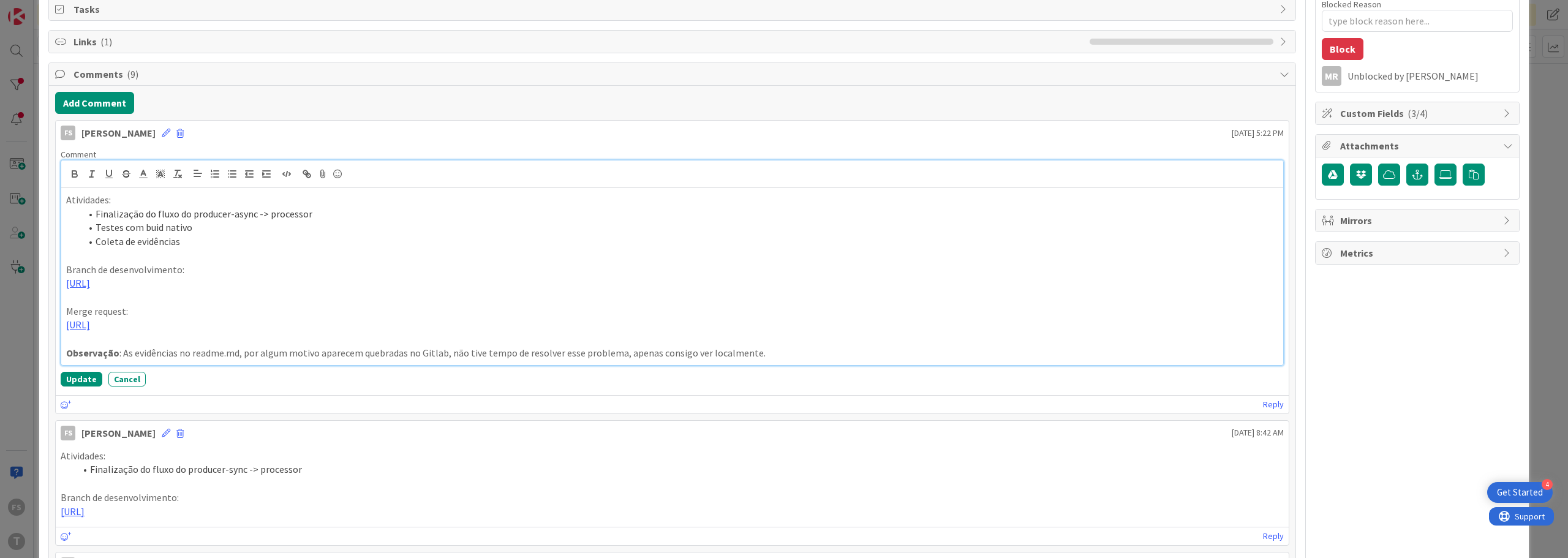
click at [84, 335] on p at bounding box center [672, 339] width 1212 height 14
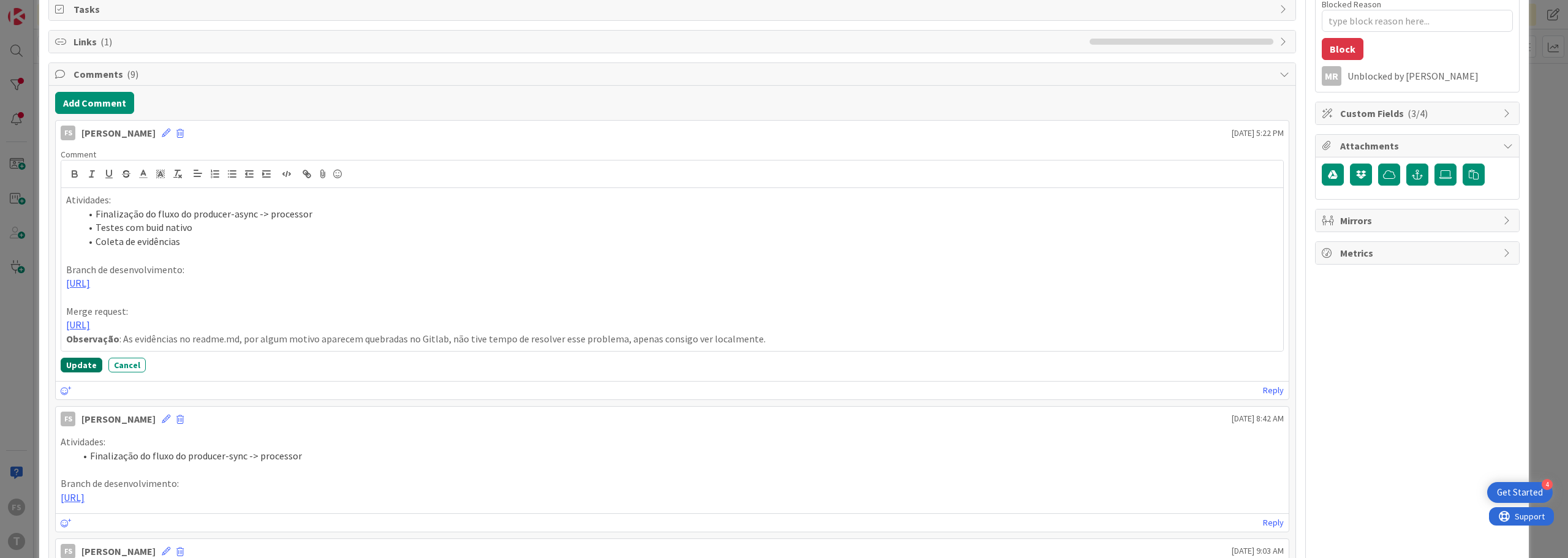
click at [76, 363] on button "Update" at bounding box center [81, 365] width 41 height 15
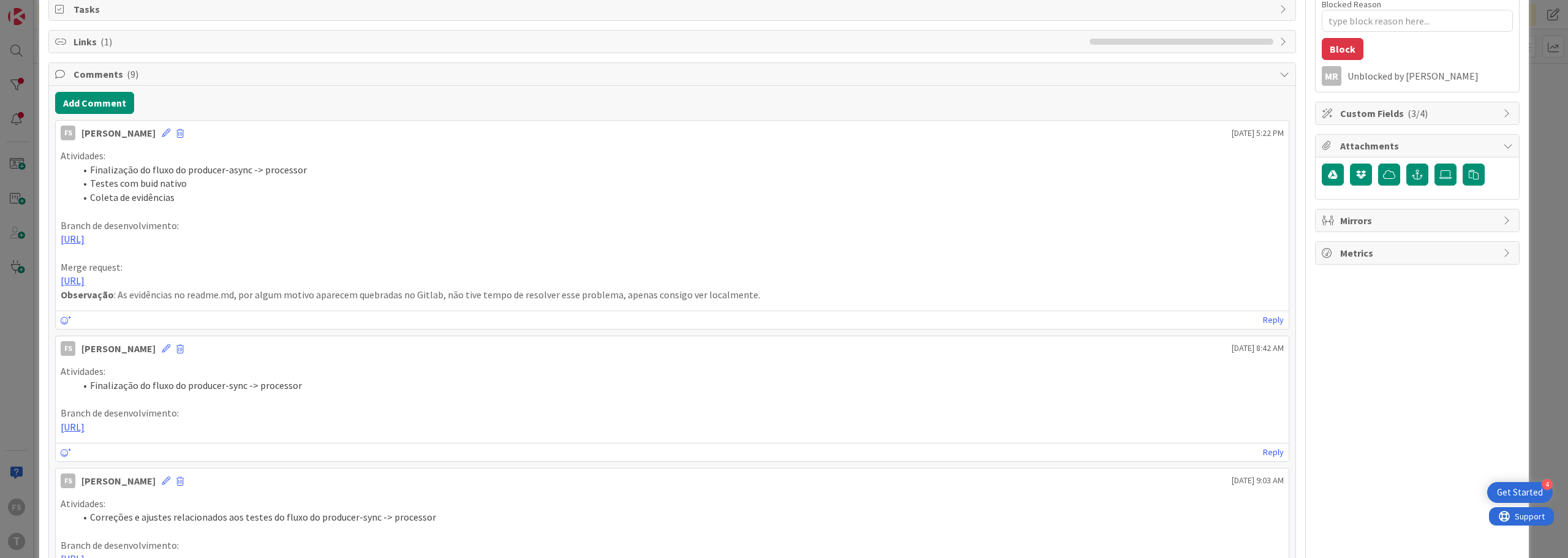
type textarea "x"
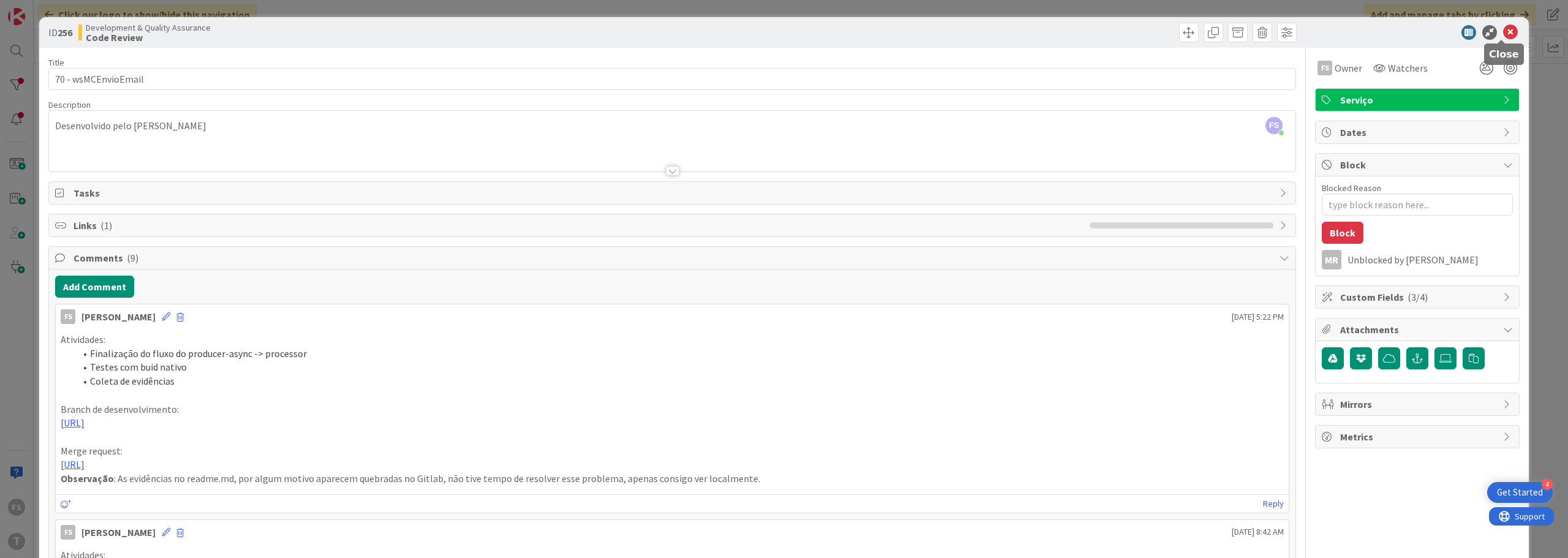
click at [1508, 30] on icon at bounding box center [1510, 33] width 15 height 15
